Goal: Check status

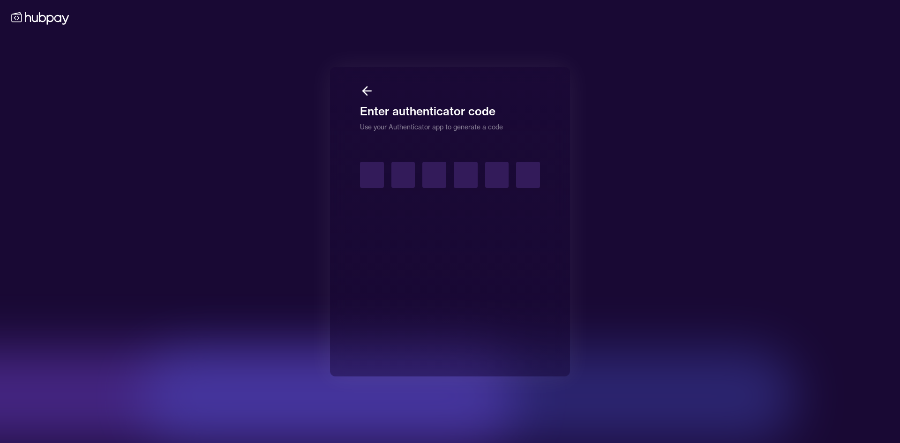
type input "*"
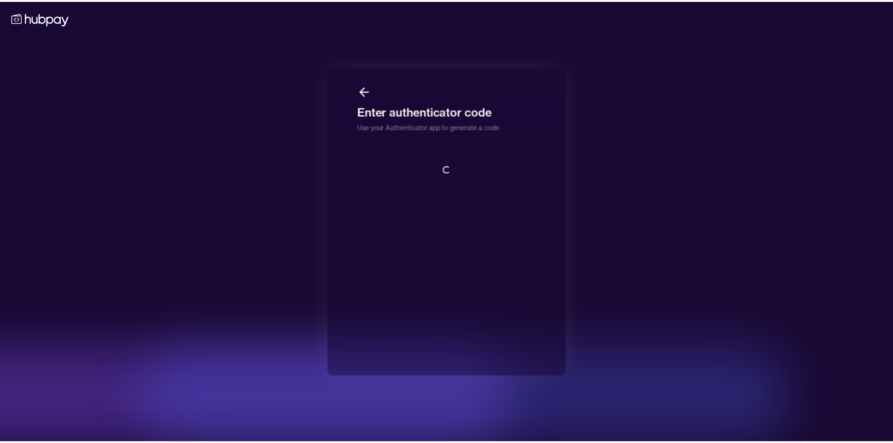
scroll to position [1, 0]
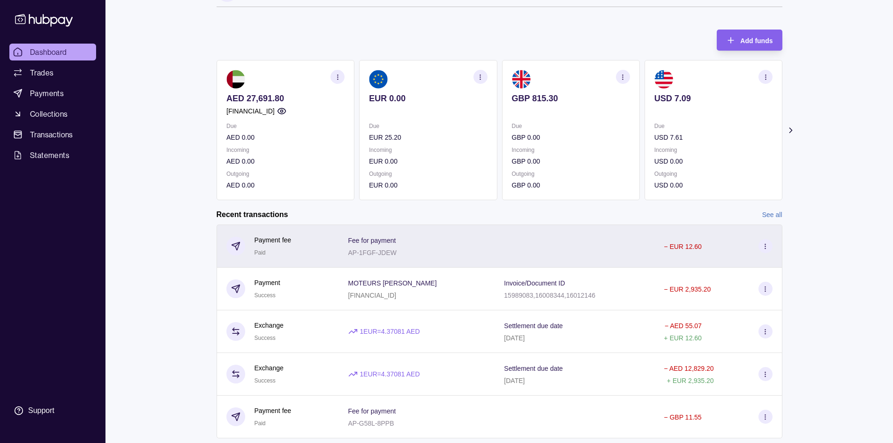
scroll to position [47, 0]
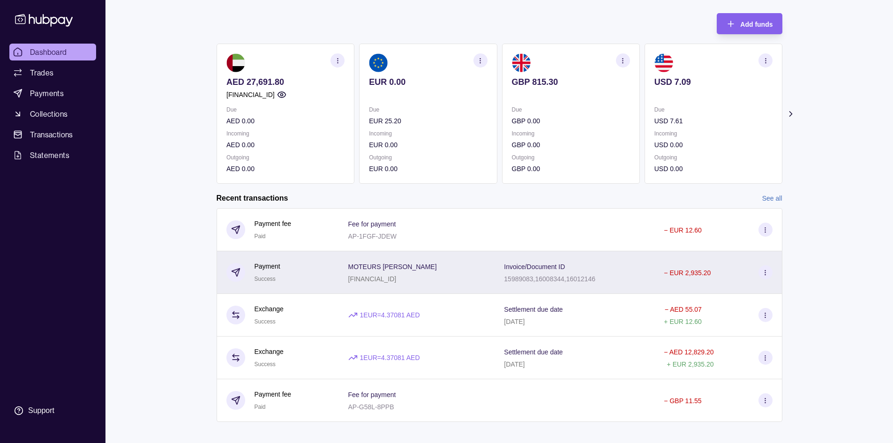
click at [658, 277] on div "− EUR 2,935.20" at bounding box center [717, 272] width 127 height 43
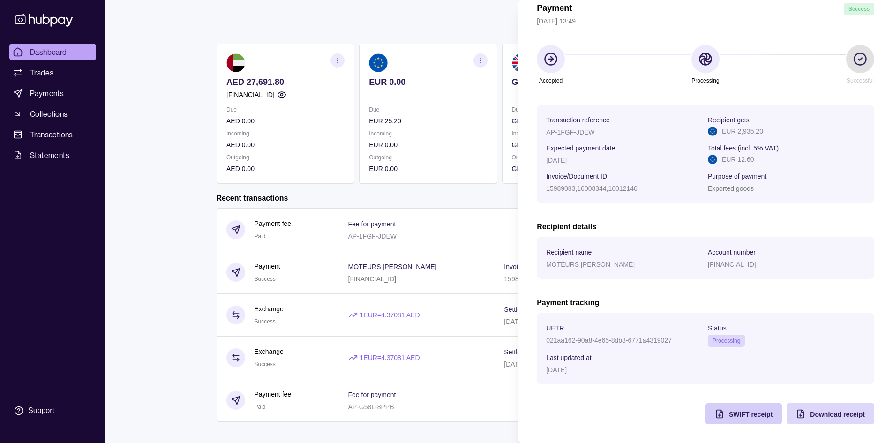
click at [745, 416] on span "SWIFT receipt" at bounding box center [751, 414] width 44 height 7
drag, startPoint x: 719, startPoint y: 131, endPoint x: 779, endPoint y: 136, distance: 60.2
click at [779, 136] on div "Recipient gets EUR 2,935.20" at bounding box center [786, 125] width 157 height 23
copy p "EUR 2,935.20"
click at [195, 126] on html "Dashboard Trades Payments Collections Transactions Statements Support M Hello, …" at bounding box center [446, 202] width 893 height 499
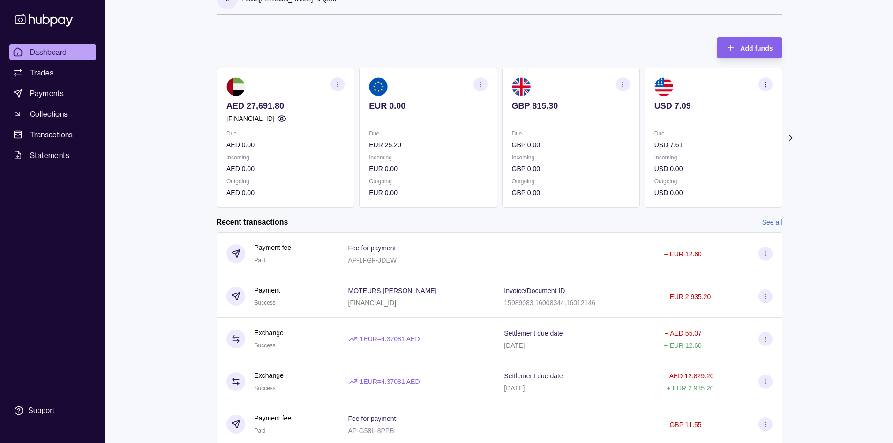
scroll to position [0, 0]
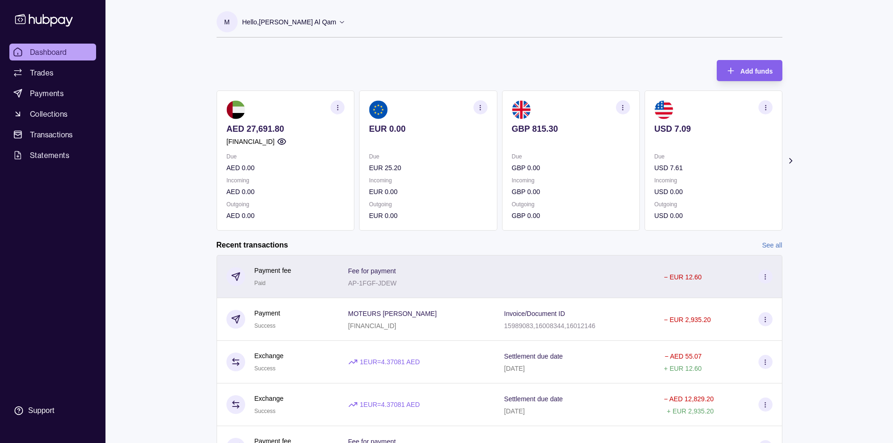
click at [766, 276] on icon at bounding box center [765, 276] width 7 height 7
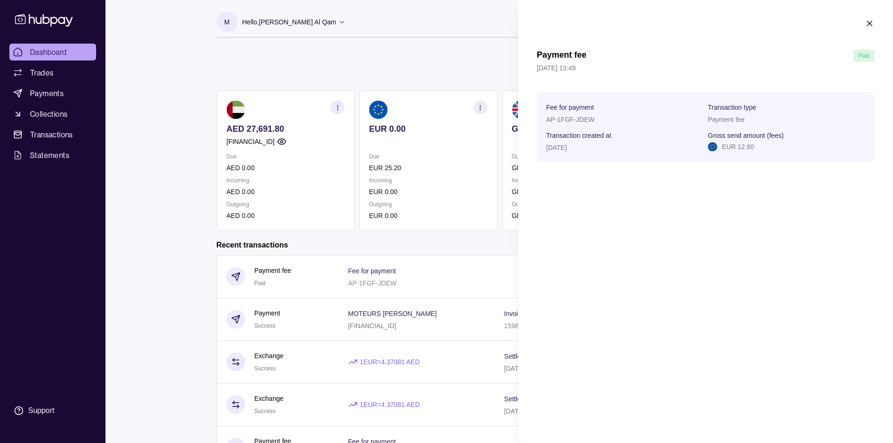
click at [418, 269] on html "Dashboard Trades Payments Collections Transactions Statements Support M Hello, …" at bounding box center [446, 249] width 893 height 499
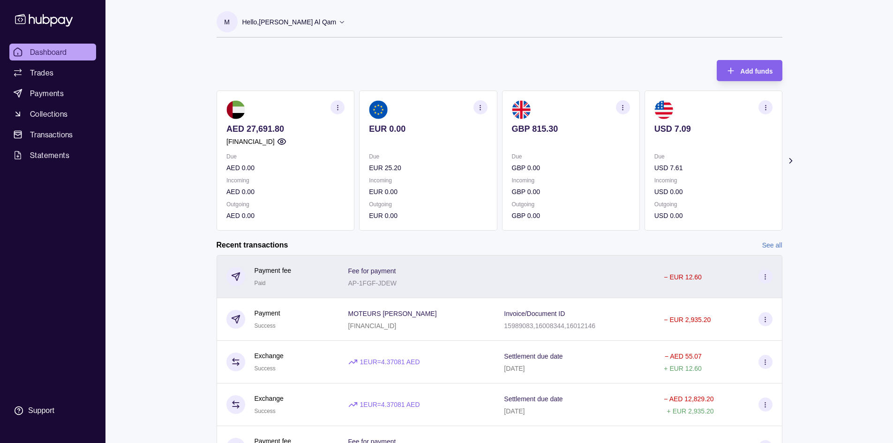
click at [435, 276] on div "Fee for payment AP-1FGF-JDEW" at bounding box center [416, 276] width 137 height 23
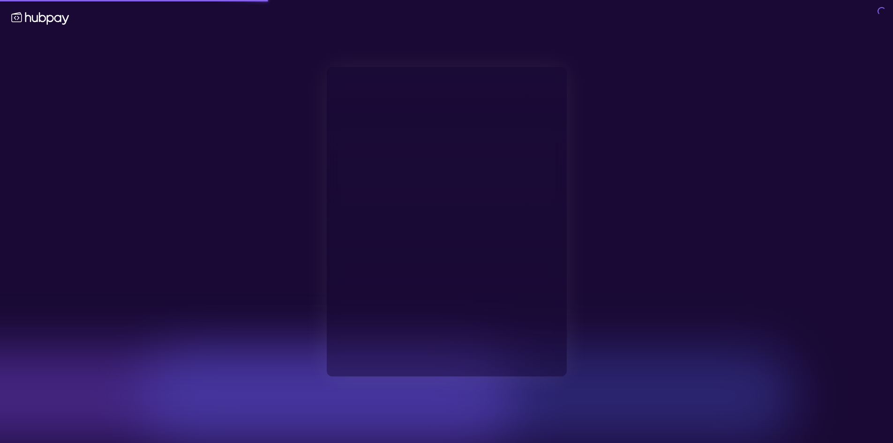
type input "**********"
